Goal: Task Accomplishment & Management: Use online tool/utility

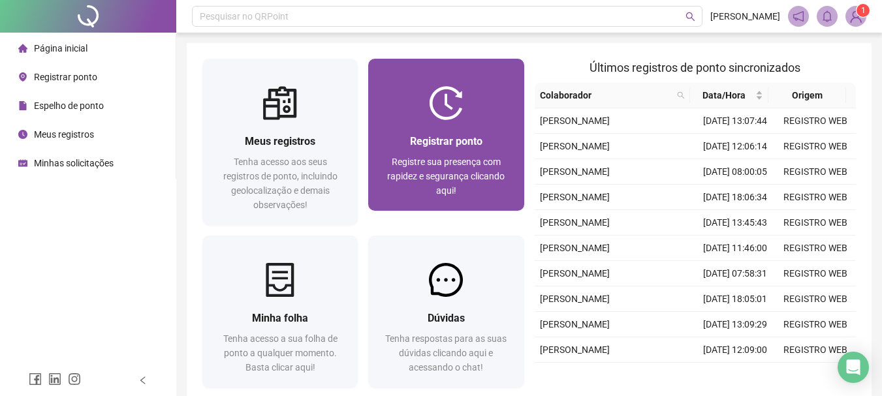
click at [442, 148] on span "Registrar ponto" at bounding box center [446, 141] width 72 height 12
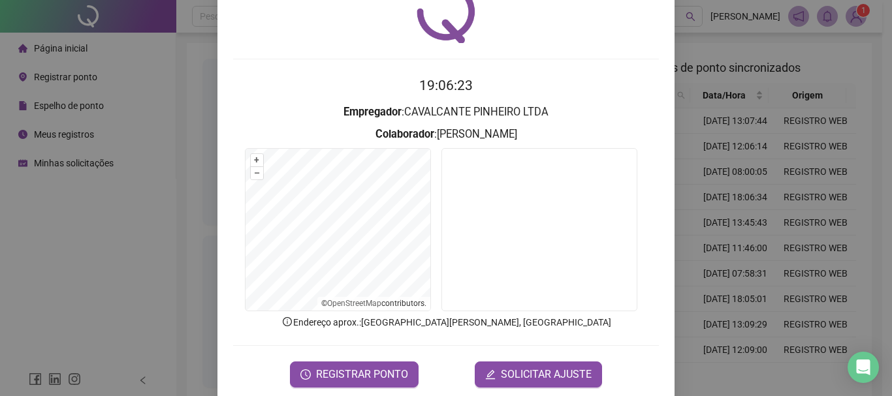
scroll to position [85, 0]
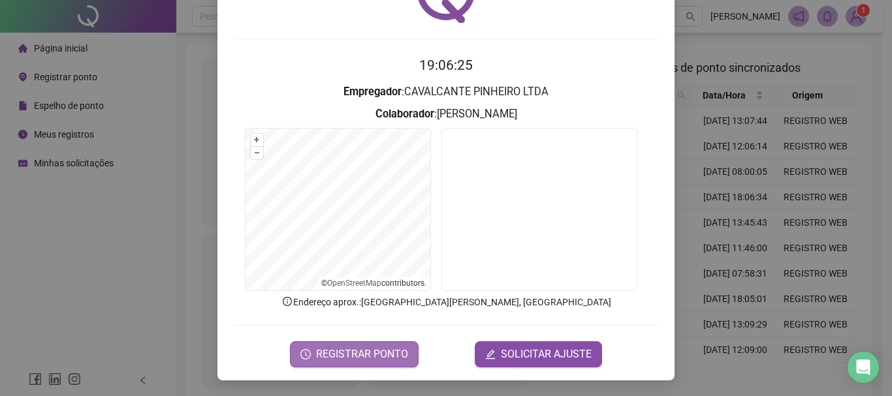
click at [352, 348] on span "REGISTRAR PONTO" at bounding box center [362, 355] width 92 height 16
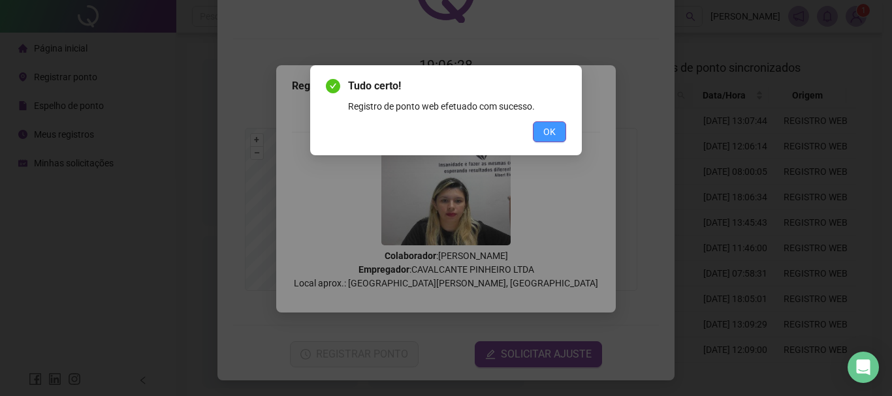
click at [539, 133] on button "OK" at bounding box center [549, 131] width 33 height 21
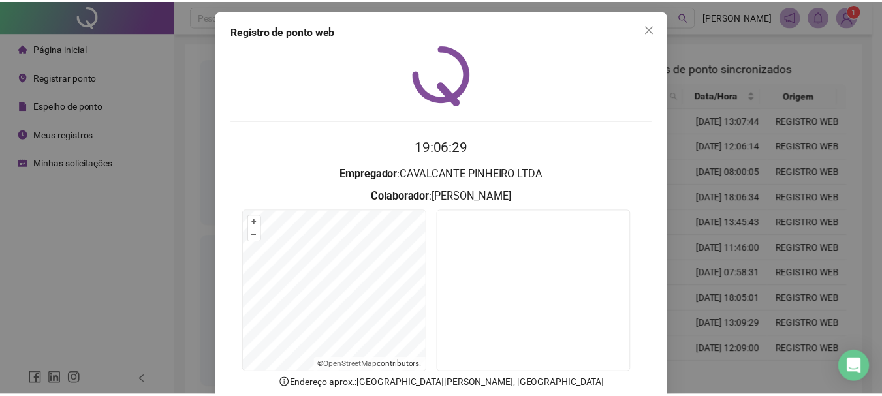
scroll to position [0, 0]
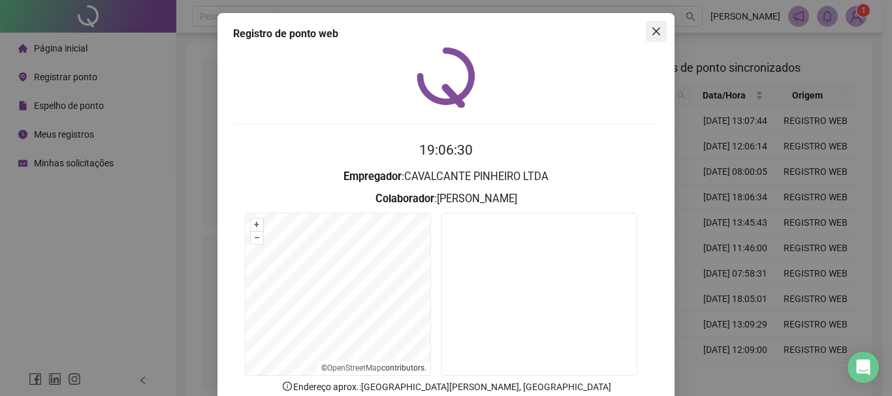
click at [651, 29] on icon "close" at bounding box center [656, 31] width 10 height 10
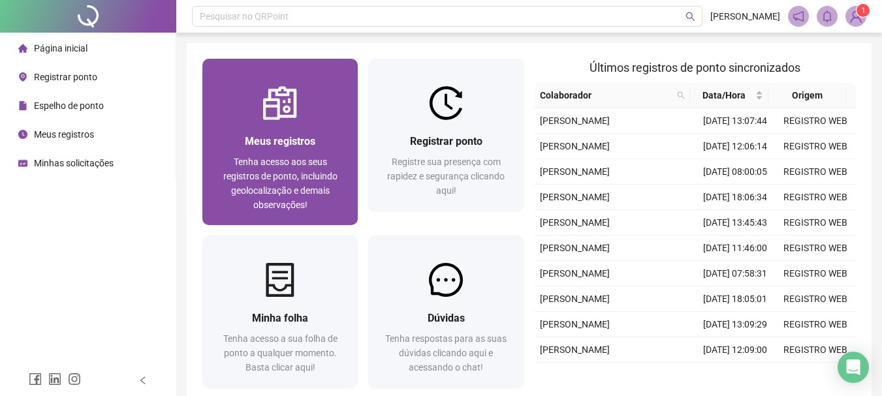
click at [300, 136] on span "Meus registros" at bounding box center [280, 141] width 71 height 12
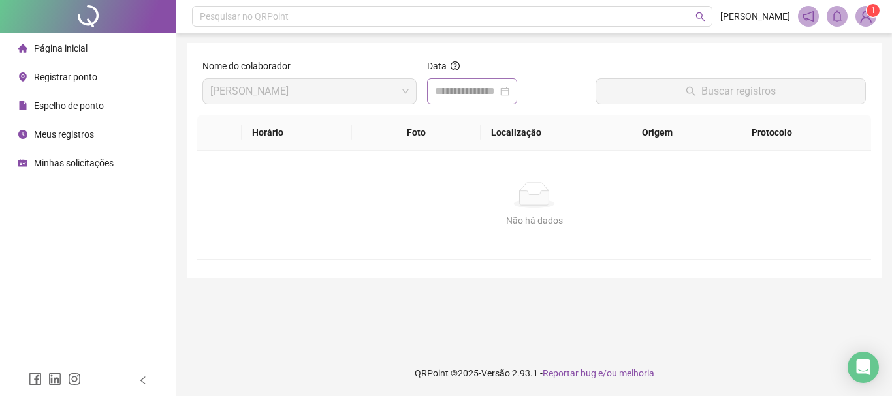
click at [509, 96] on div at bounding box center [472, 92] width 74 height 16
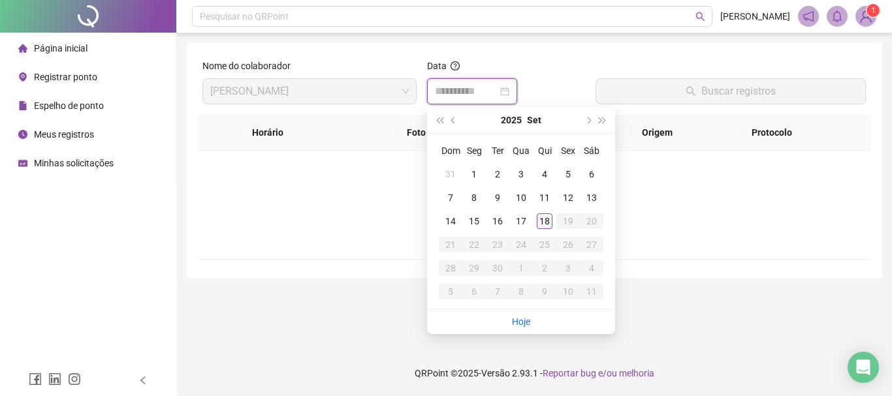
type input "**********"
click at [548, 223] on div "18" at bounding box center [545, 221] width 16 height 16
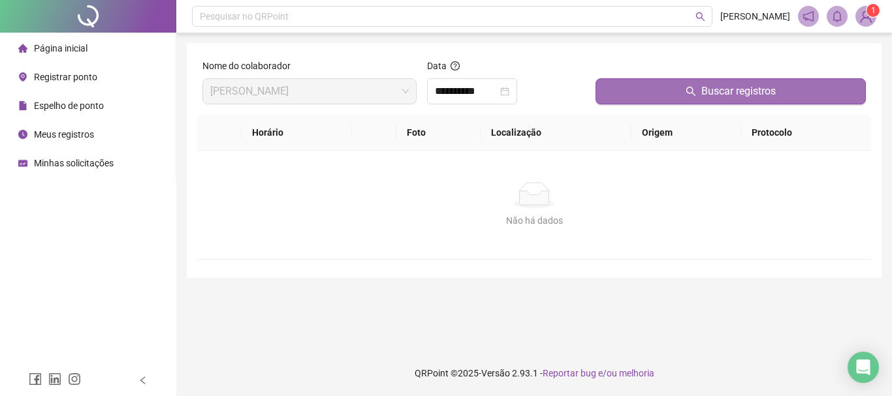
click at [668, 82] on button "Buscar registros" at bounding box center [730, 91] width 270 height 26
